Goal: Task Accomplishment & Management: Manage account settings

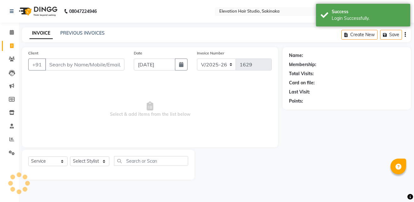
select select "4949"
select select "service"
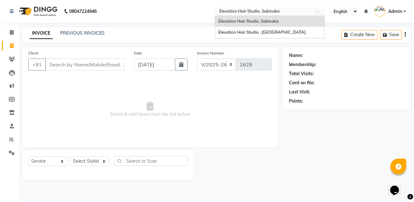
click at [270, 15] on div "Select Location × Elevation Hair Studio, [GEOGRAPHIC_DATA]" at bounding box center [270, 11] width 110 height 8
click at [275, 29] on div "Elevation Hair Studio , [GEOGRAPHIC_DATA]" at bounding box center [269, 32] width 109 height 11
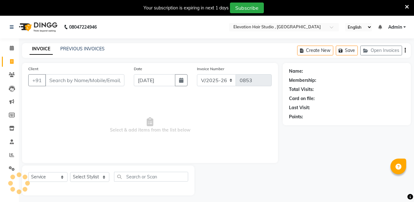
select select "6886"
select select "service"
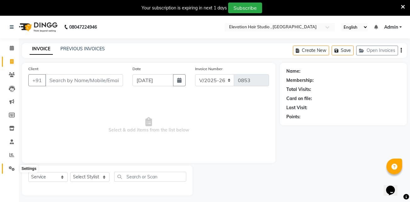
click at [12, 171] on span at bounding box center [11, 168] width 11 height 7
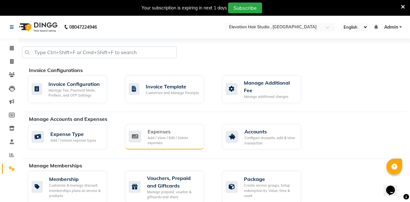
click at [178, 135] on div "Add / View / Edit / Delete expenses" at bounding box center [173, 140] width 52 height 10
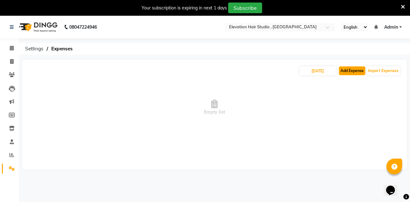
click at [349, 68] on button "Add Expense" at bounding box center [352, 70] width 26 height 9
select select "1"
select select "5950"
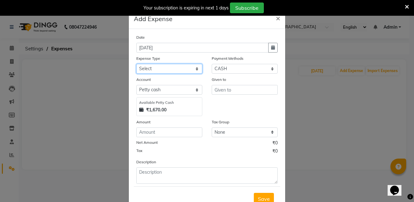
click at [165, 71] on select "Select AC Adrak Advance Salary agarbatti anees Appron asmoul advance salary Ban…" at bounding box center [169, 69] width 66 height 10
select select "8317"
click at [136, 64] on select "Select AC Adrak Advance Salary agarbatti anees Appron asmoul advance salary Ban…" at bounding box center [169, 69] width 66 height 10
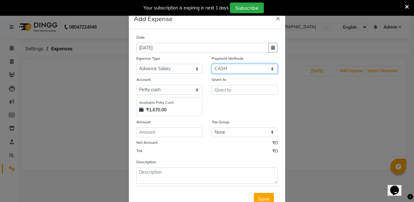
click at [230, 69] on select "Select CASH CARD GPay PhonePe Loan Cheque Package Visa Card BharatPay PayTM Wal…" at bounding box center [245, 69] width 66 height 10
select select "5"
click at [212, 64] on select "Select CASH CARD GPay PhonePe Loan Cheque Package Visa Card BharatPay PayTM Wal…" at bounding box center [245, 69] width 66 height 10
select select "5951"
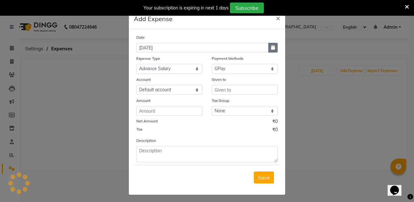
click at [272, 48] on icon "button" at bounding box center [273, 47] width 4 height 4
select select "9"
select select "2025"
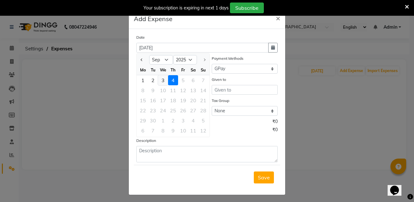
click at [162, 78] on div "3" at bounding box center [163, 80] width 10 height 10
type input "03-09-2025"
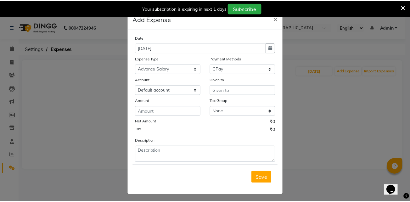
scroll to position [2, 0]
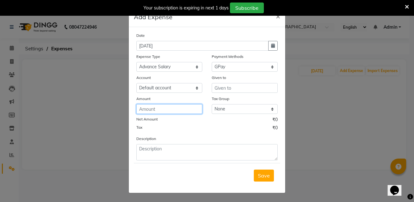
click at [155, 109] on input "number" at bounding box center [169, 109] width 66 height 10
type input "2000"
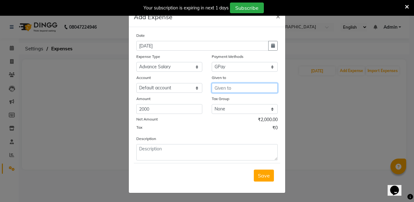
click at [235, 85] on input "text" at bounding box center [245, 88] width 66 height 10
type input "Tamanna"
click at [261, 174] on span "Save" at bounding box center [264, 175] width 12 height 6
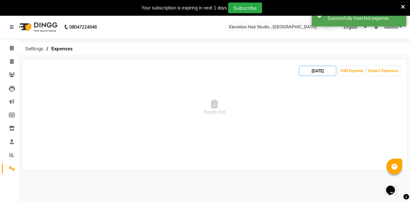
click at [324, 69] on input "[DATE]" at bounding box center [317, 70] width 36 height 9
select select "9"
select select "2025"
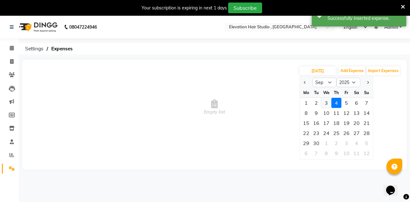
click at [326, 102] on div "3" at bounding box center [326, 103] width 10 height 10
type input "03-09-2025"
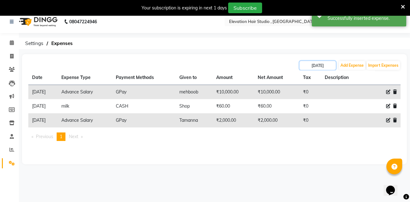
scroll to position [0, 0]
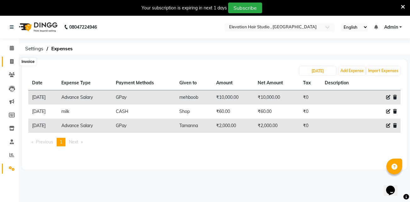
click at [14, 61] on span at bounding box center [11, 61] width 11 height 7
select select "service"
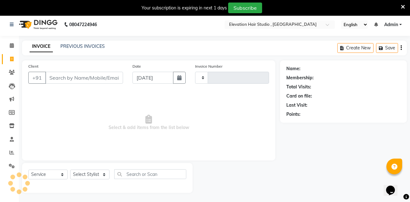
scroll to position [16, 0]
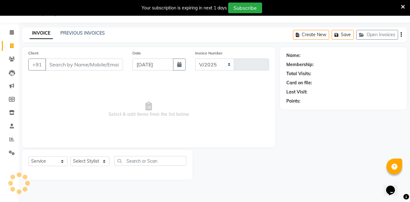
select select "6886"
type input "0853"
click at [80, 34] on link "PREVIOUS INVOICES" at bounding box center [82, 33] width 44 height 6
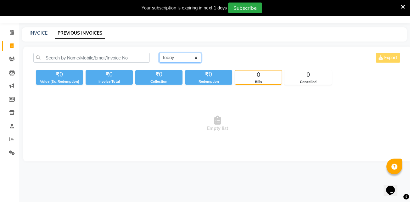
drag, startPoint x: 181, startPoint y: 57, endPoint x: 179, endPoint y: 82, distance: 25.2
click at [179, 82] on div "Today Yesterday Custom Range Export ₹0 Value (Ex. Redemption) ₹0 Invoice Total …" at bounding box center [217, 69] width 375 height 32
select select "yesterday"
click at [159, 53] on select "Today Yesterday Custom Range" at bounding box center [180, 58] width 42 height 10
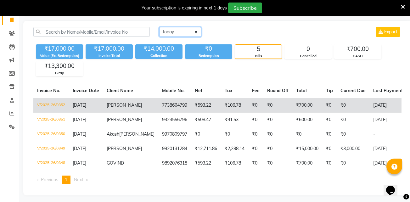
scroll to position [20, 0]
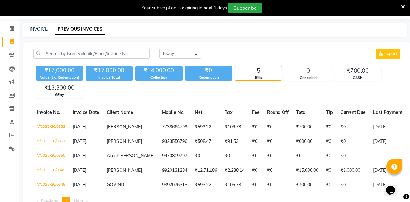
click at [403, 6] on icon at bounding box center [403, 7] width 4 height 6
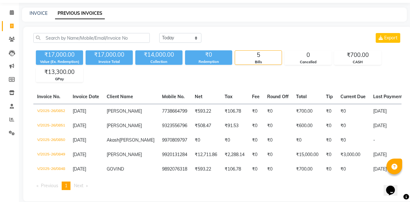
scroll to position [0, 0]
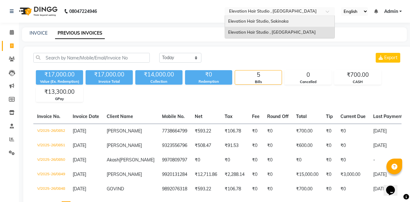
drag, startPoint x: 272, startPoint y: 9, endPoint x: 268, endPoint y: 19, distance: 10.9
click at [268, 16] on ng-select "Select Location × Elevation Hair Studio , Thane West Elevation Hair Studio, Sak…" at bounding box center [279, 11] width 110 height 8
click at [268, 19] on span "Elevation Hair Studio, Sakinaka" at bounding box center [258, 21] width 60 height 5
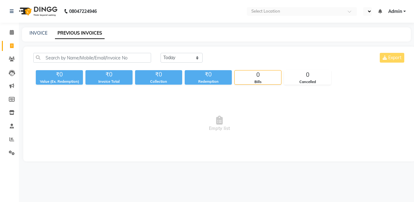
select select "en"
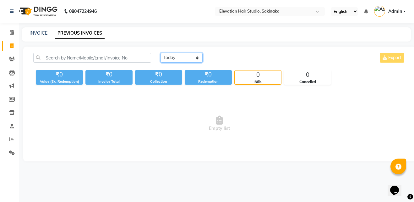
drag, startPoint x: 172, startPoint y: 57, endPoint x: 170, endPoint y: 76, distance: 19.6
click at [170, 76] on div "Today Yesterday Custom Range Export ₹0 Value (Ex. Redemption) ₹0 Invoice Total …" at bounding box center [220, 69] width 380 height 32
select select "yesterday"
click at [161, 53] on select "Today Yesterday Custom Range" at bounding box center [182, 58] width 42 height 10
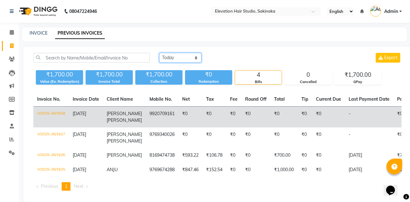
scroll to position [14, 0]
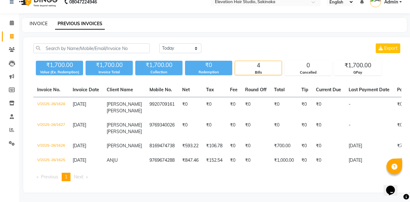
click at [36, 21] on link "INVOICE" at bounding box center [39, 24] width 18 height 6
select select "service"
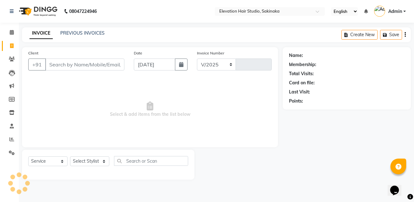
select select "4949"
type input "1629"
click at [74, 66] on input "Client" at bounding box center [84, 64] width 79 height 12
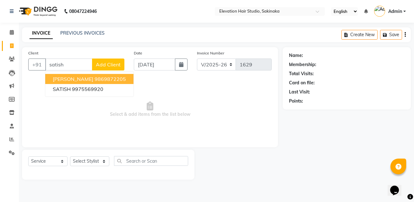
click at [74, 78] on span "SATISH KAMBLE" at bounding box center [73, 79] width 41 height 6
type input "9869872205"
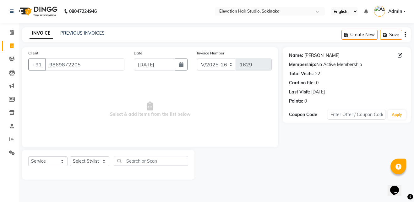
click at [319, 55] on link "Satish Kamble" at bounding box center [322, 55] width 35 height 7
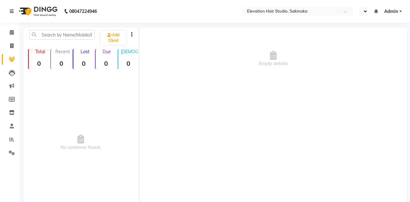
select select "en"
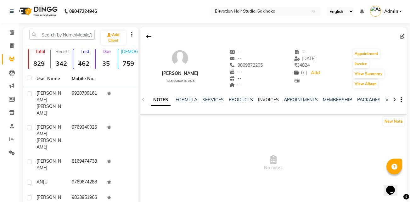
click at [269, 98] on link "INVOICES" at bounding box center [268, 100] width 21 height 6
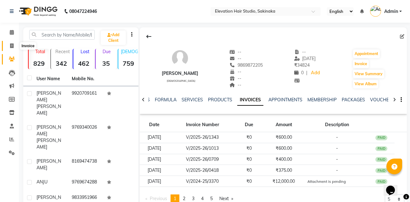
click at [13, 43] on span at bounding box center [11, 45] width 11 height 7
select select "service"
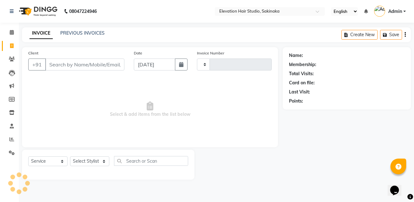
type input "1629"
select select "4949"
